Goal: Task Accomplishment & Management: Manage account settings

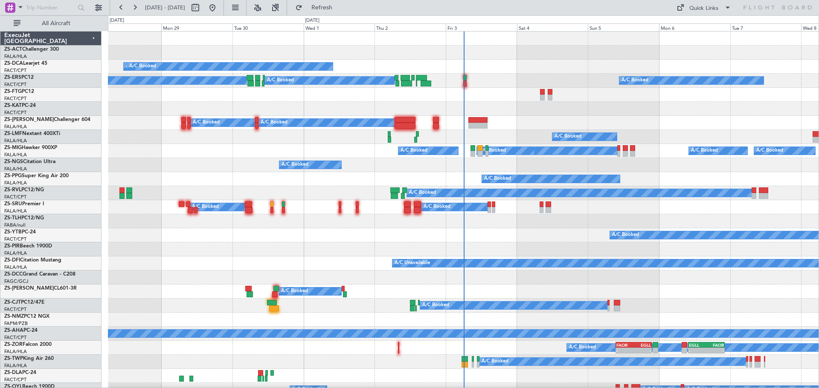
drag, startPoint x: 59, startPoint y: 29, endPoint x: 106, endPoint y: 35, distance: 47.7
click at [59, 29] on button "All Aircraft" at bounding box center [50, 24] width 83 height 14
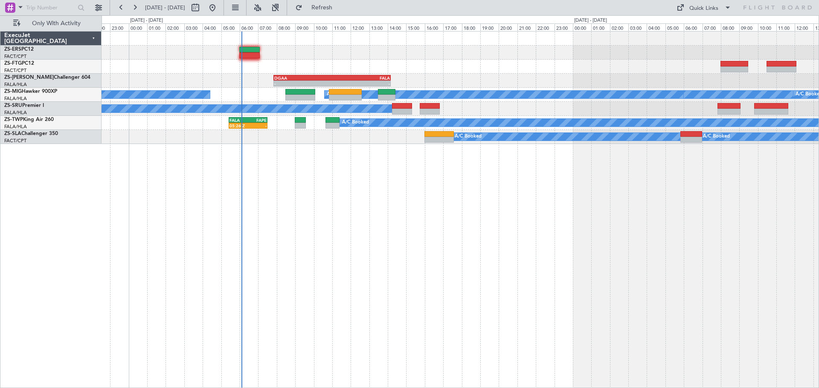
click at [477, 223] on div "15:39 Z 19:12 Z FALA 14:00 Z FACT 17:45 Z - - DGAA 07:50 Z FALA 14:10 Z GLRB 19…" at bounding box center [459, 209] width 717 height 357
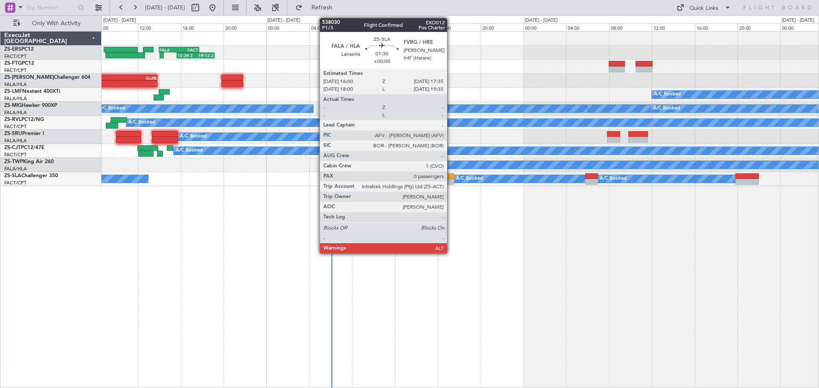
click at [451, 181] on div at bounding box center [445, 182] width 17 height 6
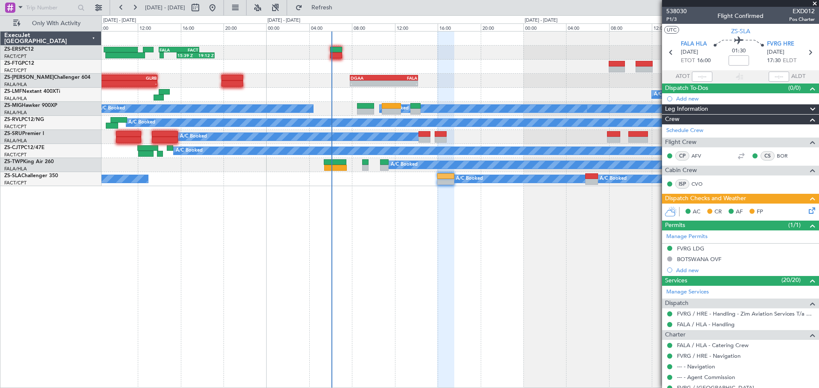
click at [813, 4] on span at bounding box center [814, 4] width 9 height 8
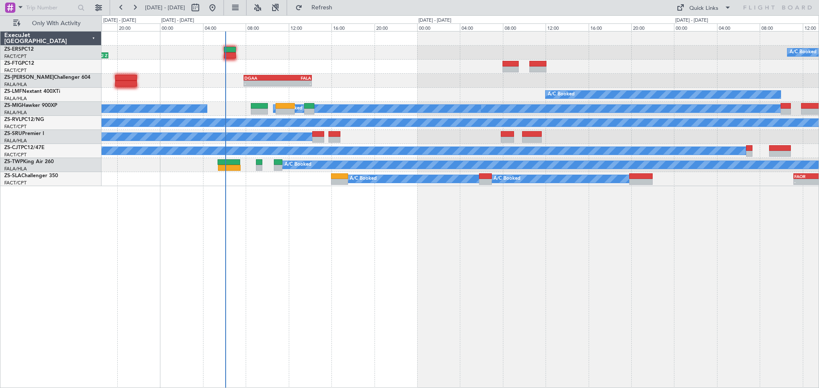
click at [366, 277] on div "15:39 Z 19:12 Z A/C Booked FALA 14:00 Z FACT 17:45 Z A/C Booked A/C Booked - - …" at bounding box center [459, 209] width 717 height 357
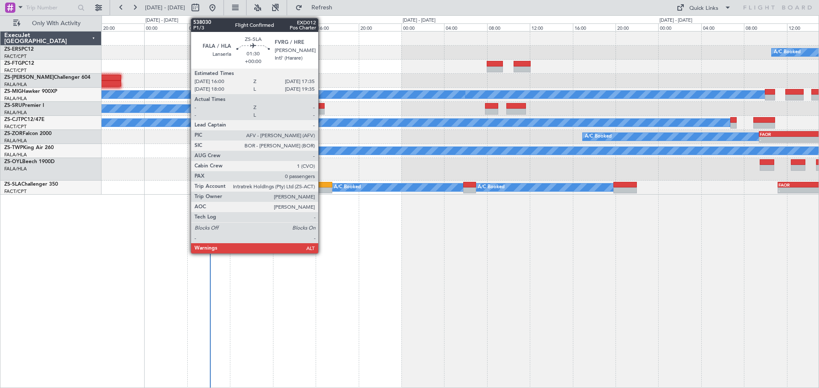
click at [322, 189] on div at bounding box center [323, 191] width 17 height 6
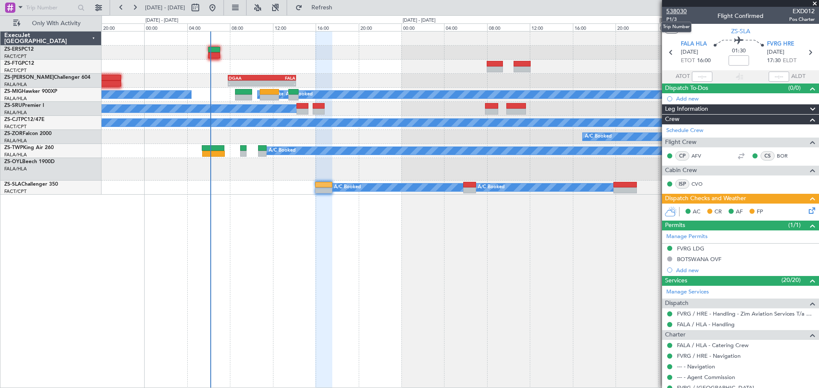
click at [670, 10] on span "538030" at bounding box center [676, 11] width 20 height 9
click at [812, 3] on span at bounding box center [814, 4] width 9 height 8
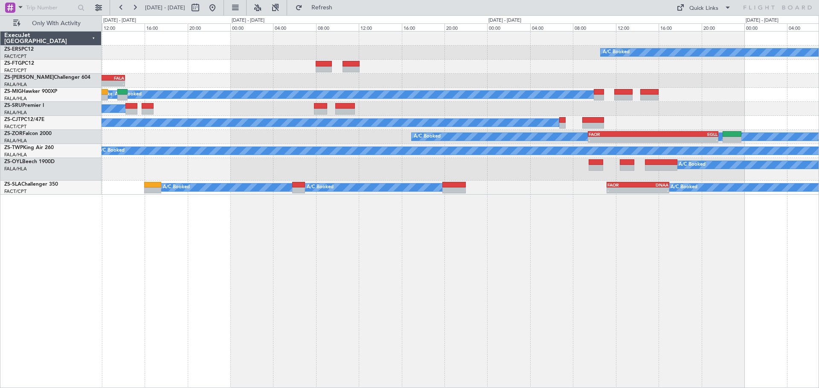
click at [499, 283] on div "A/C Booked - - DGAA 07:50 Z FALA 14:10 Z A/C Booked A/C Booked A/C Booked A/C B…" at bounding box center [459, 209] width 717 height 357
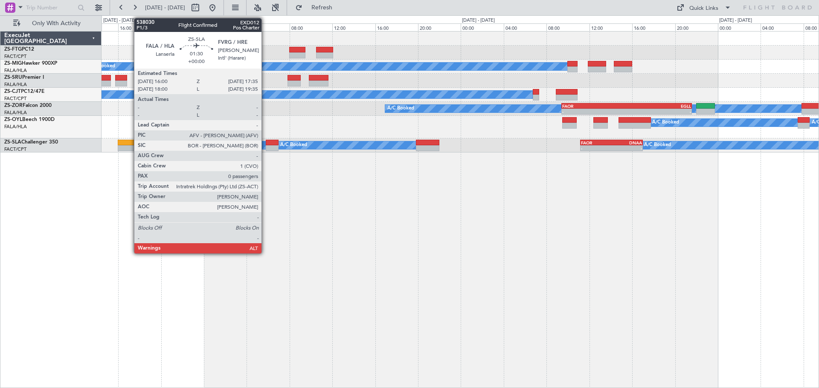
click at [130, 145] on div at bounding box center [126, 143] width 17 height 6
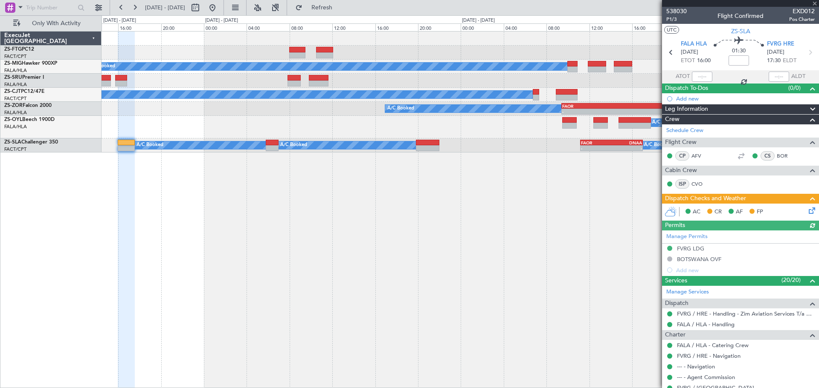
click at [693, 249] on div "Manage Permits FVRG LDG BOTSWANA OVF Add new" at bounding box center [740, 253] width 157 height 45
click at [687, 248] on div "FVRG LDG" at bounding box center [690, 248] width 27 height 7
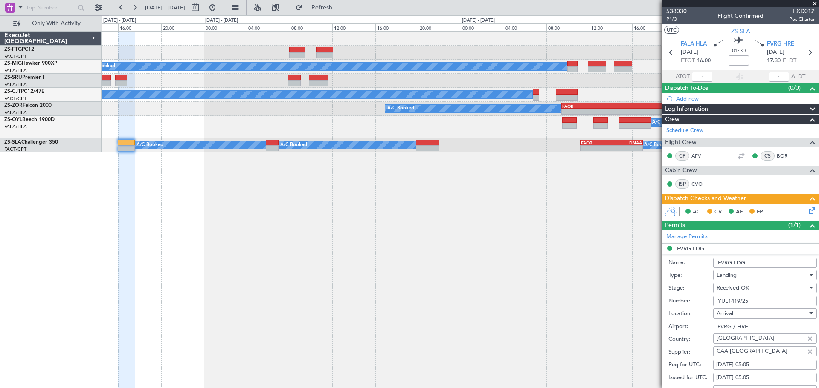
drag, startPoint x: 753, startPoint y: 301, endPoint x: 718, endPoint y: 304, distance: 35.1
click at [718, 304] on input "YUL1419/25" at bounding box center [765, 301] width 104 height 10
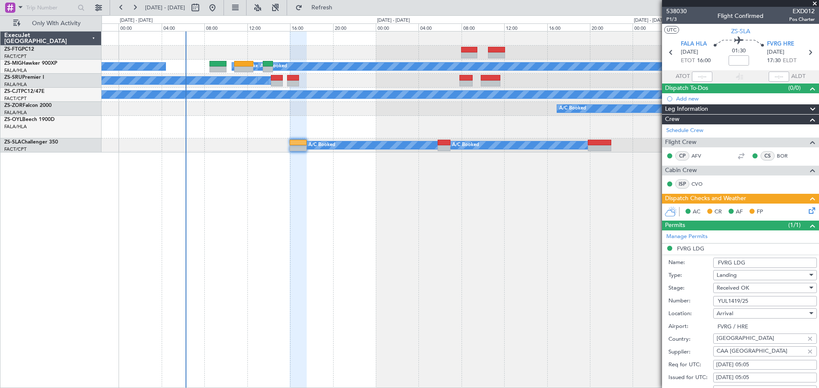
click at [406, 289] on div "A/C Booked A/C Booked A/C Booked A/C Booked A/C Booked A/C Booked A/C Booked A/…" at bounding box center [459, 209] width 717 height 357
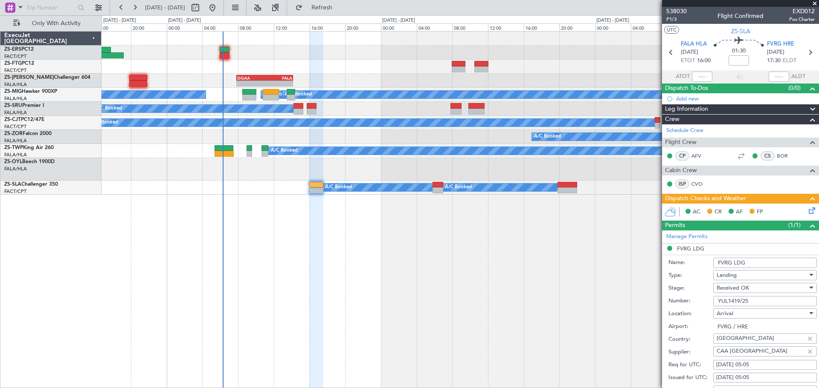
click at [812, 4] on span at bounding box center [814, 4] width 9 height 8
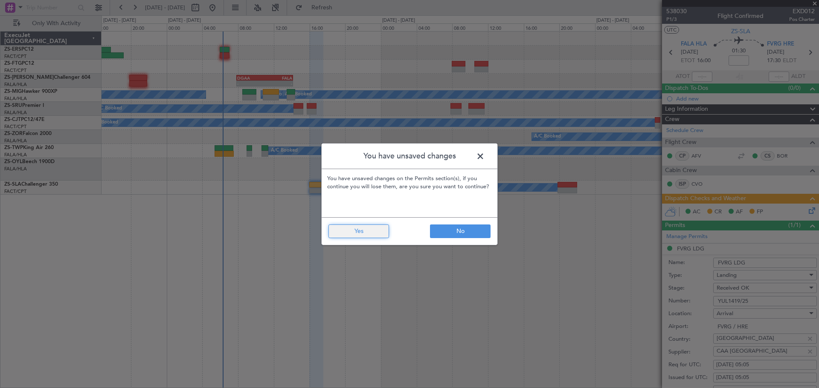
click at [361, 233] on button "Yes" at bounding box center [358, 232] width 61 height 14
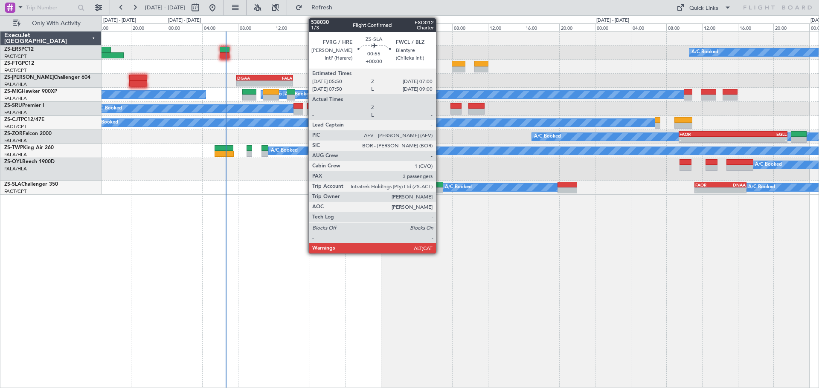
click at [440, 186] on div at bounding box center [437, 185] width 11 height 6
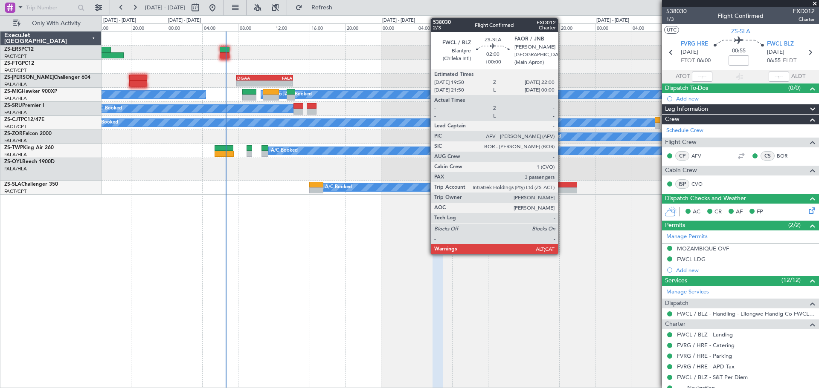
click at [564, 186] on div at bounding box center [567, 185] width 20 height 6
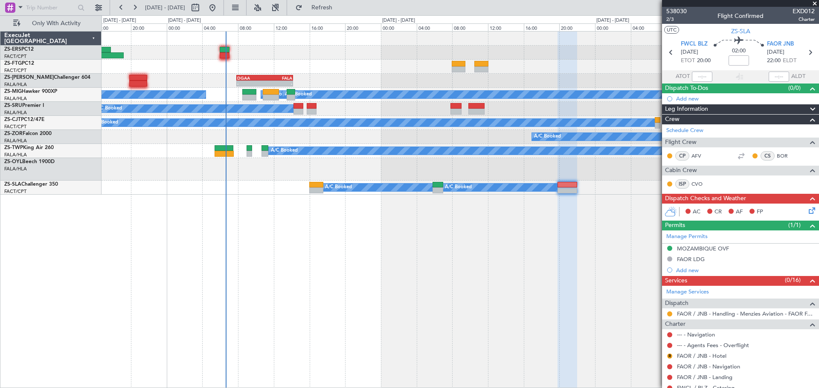
click at [816, 5] on span at bounding box center [814, 4] width 9 height 8
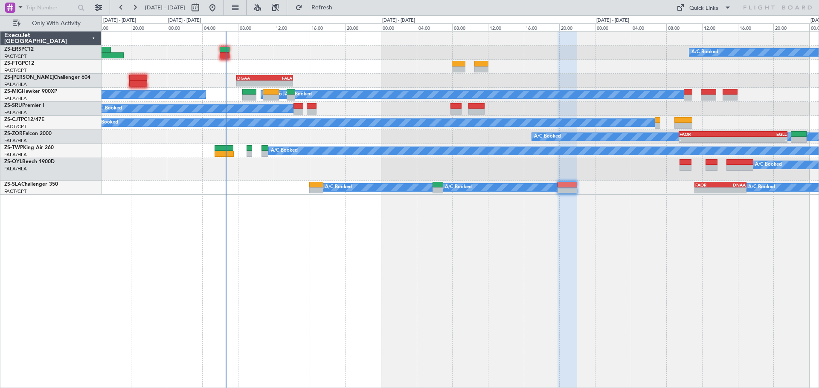
type input "0"
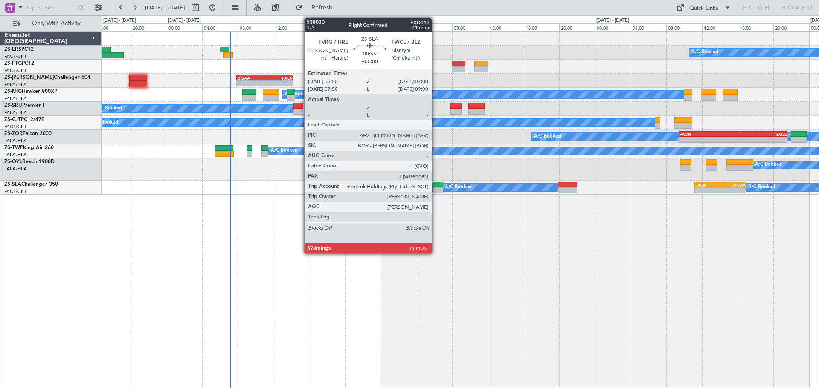
click at [435, 188] on div at bounding box center [437, 191] width 11 height 6
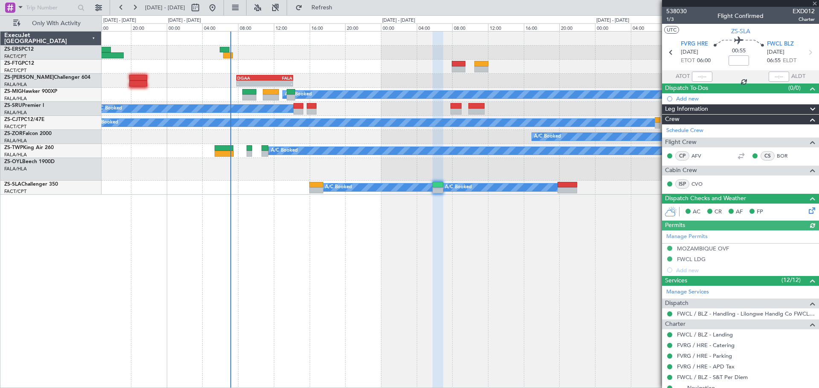
click at [807, 213] on icon at bounding box center [810, 209] width 7 height 7
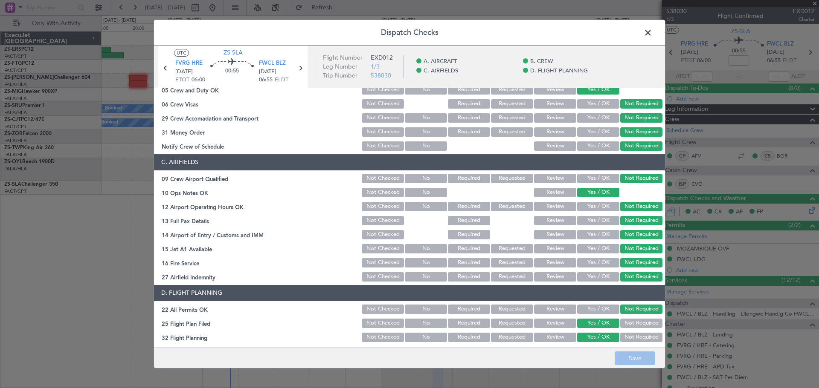
scroll to position [128, 0]
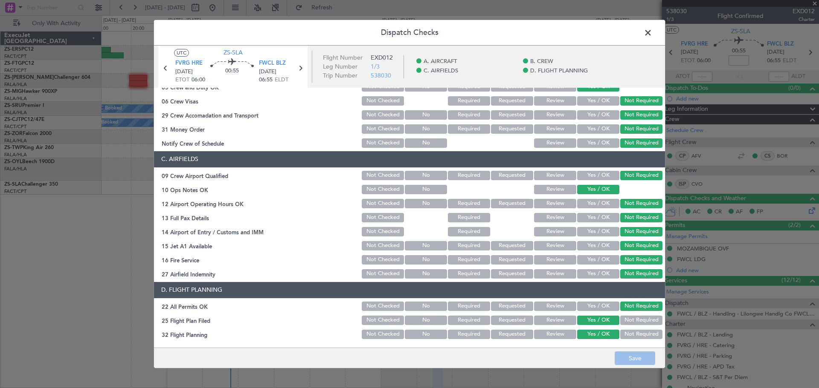
click at [562, 321] on button "Review" at bounding box center [555, 320] width 42 height 9
click at [560, 332] on button "Review" at bounding box center [555, 334] width 42 height 9
click at [634, 359] on button "Save" at bounding box center [634, 359] width 41 height 14
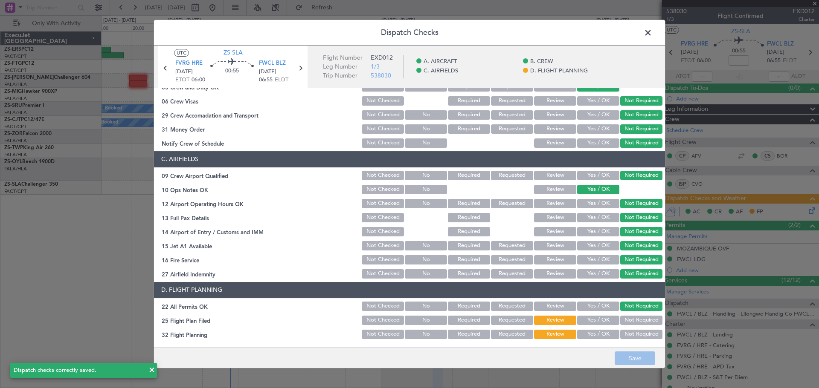
click at [652, 35] on span at bounding box center [652, 34] width 0 height 17
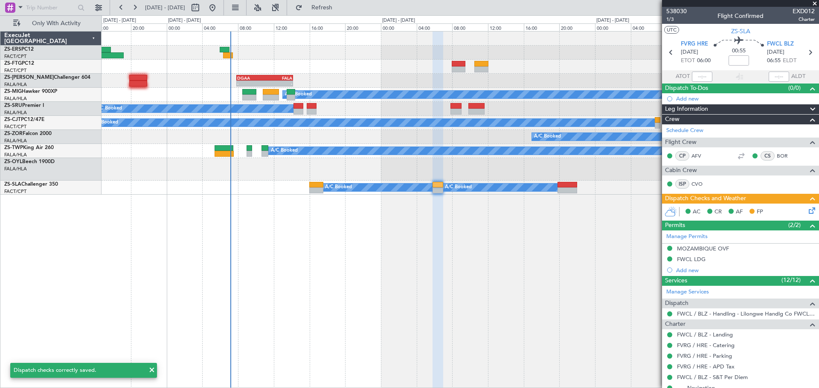
drag, startPoint x: 813, startPoint y: 5, endPoint x: 687, endPoint y: 135, distance: 180.9
click at [813, 6] on span at bounding box center [814, 4] width 9 height 8
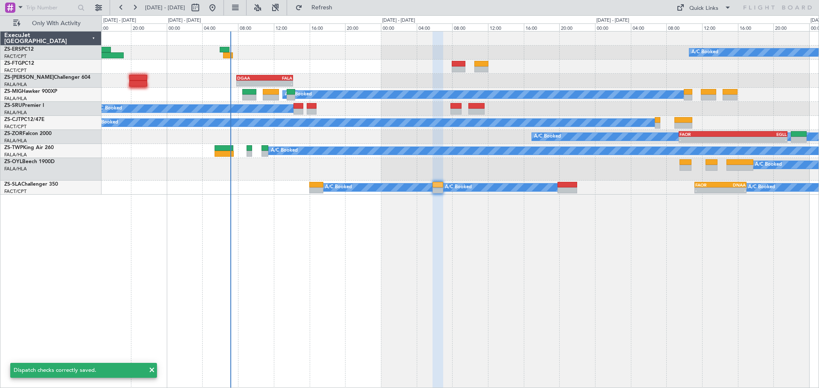
type input "0"
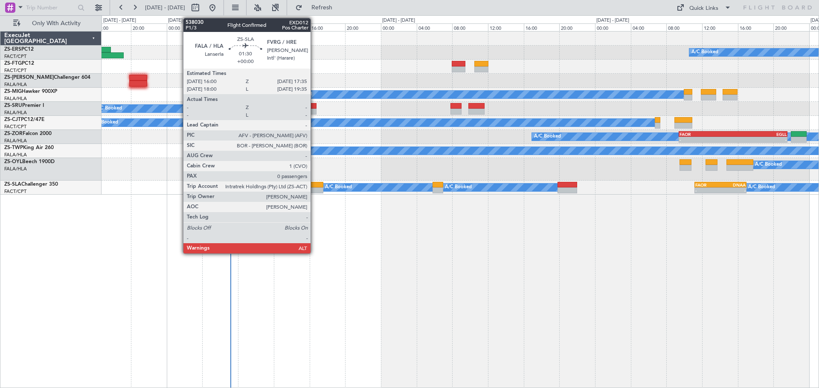
click at [314, 187] on div at bounding box center [316, 185] width 14 height 6
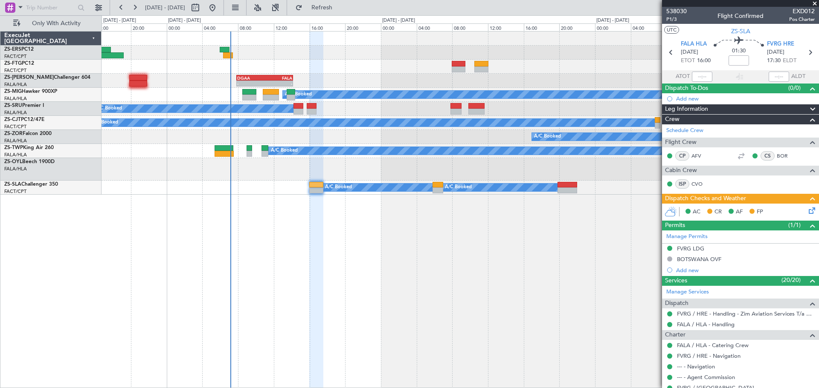
click at [816, 2] on span at bounding box center [814, 4] width 9 height 8
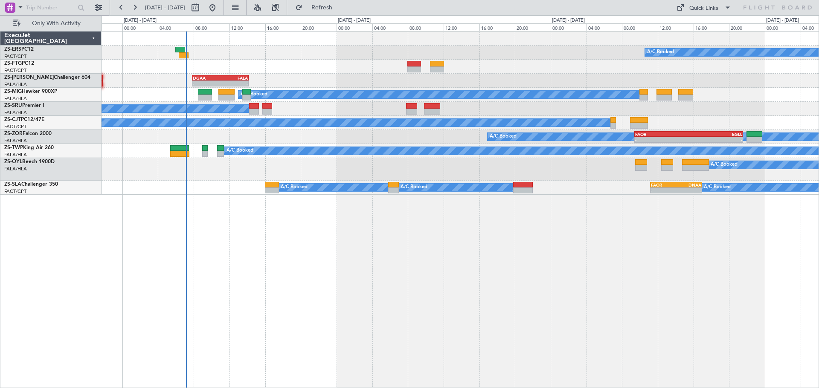
click at [598, 304] on div "A/C Booked A/C Booked A/C Booked - - DGAA 07:50 Z FALA 14:10 Z EGLF 06:50 Z GLR…" at bounding box center [459, 209] width 717 height 357
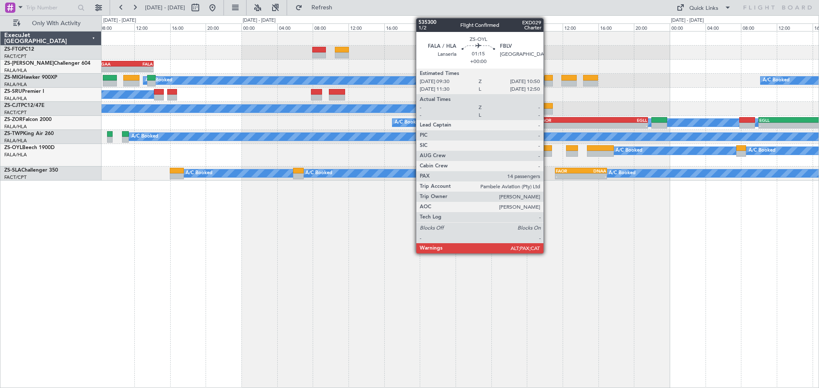
click at [547, 151] on div at bounding box center [546, 154] width 12 height 6
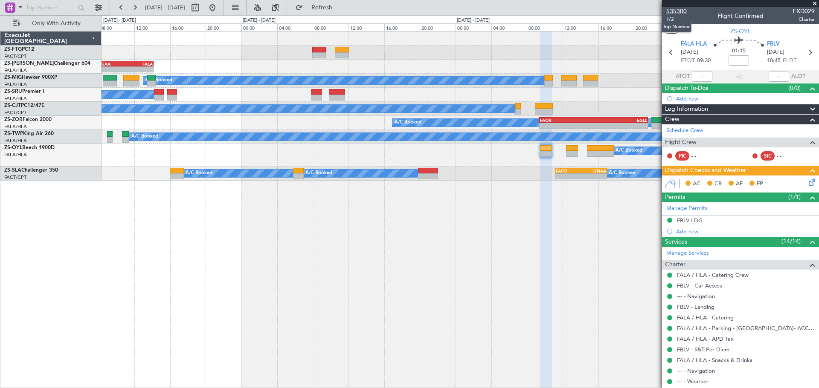
click at [678, 10] on span "535300" at bounding box center [676, 11] width 20 height 9
click at [812, 2] on span at bounding box center [814, 4] width 9 height 8
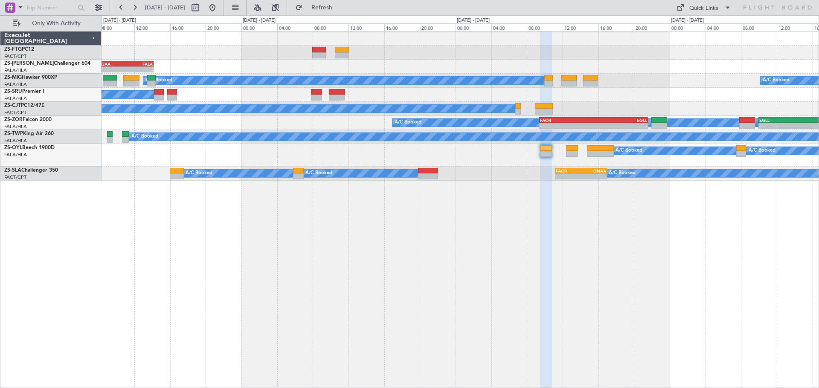
type input "0"
